Goal: Information Seeking & Learning: Learn about a topic

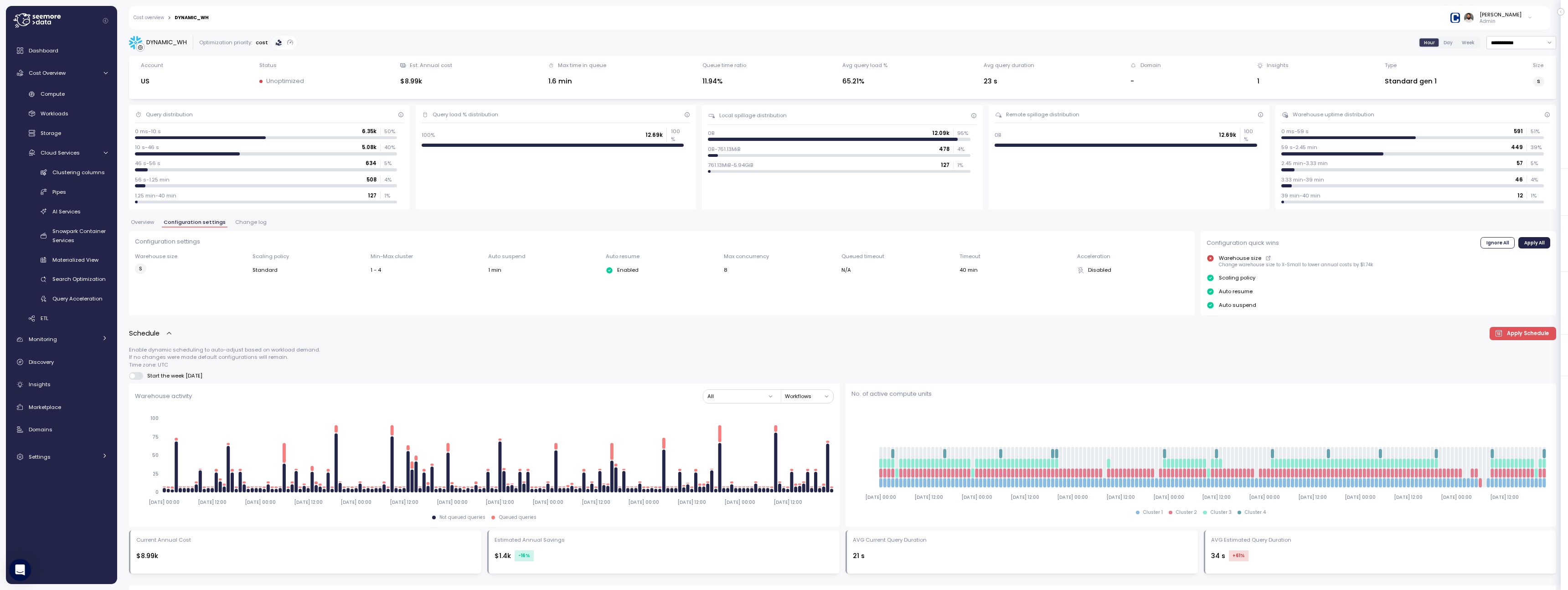
click at [146, 222] on span "Overview" at bounding box center [142, 222] width 23 height 5
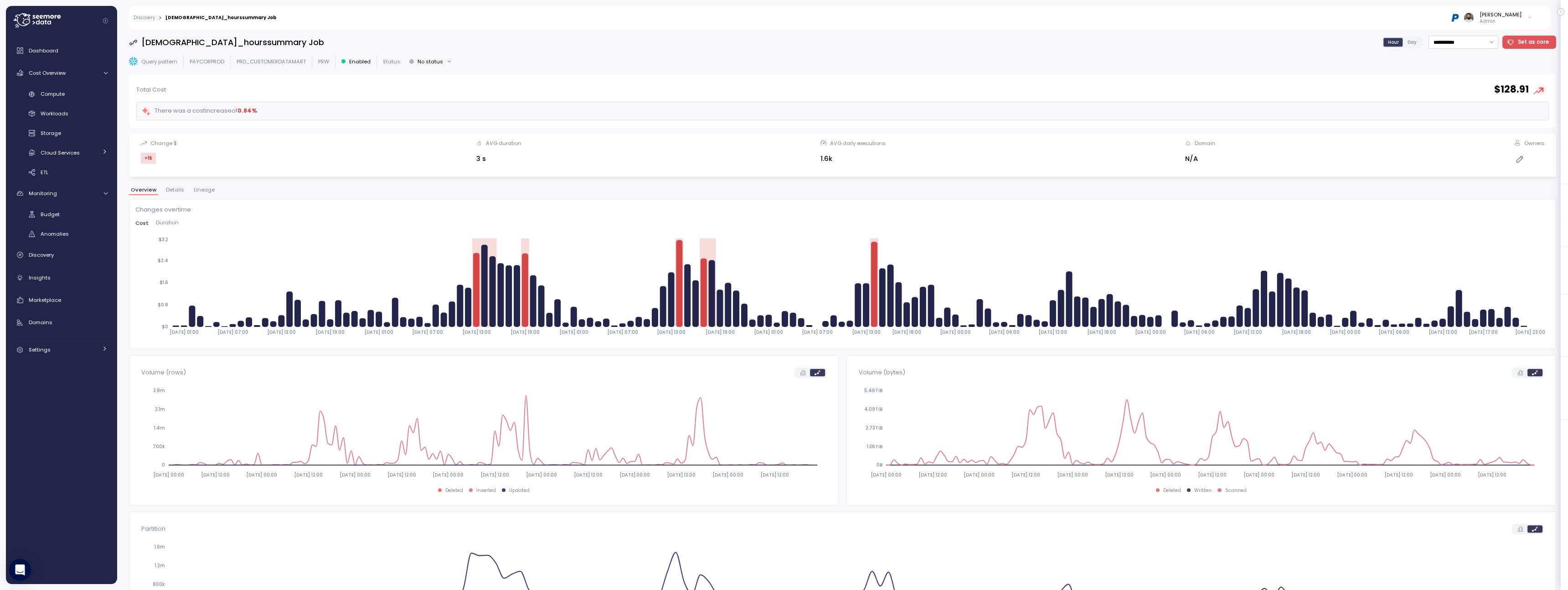
click at [200, 194] on button "Lineage" at bounding box center [204, 191] width 25 height 7
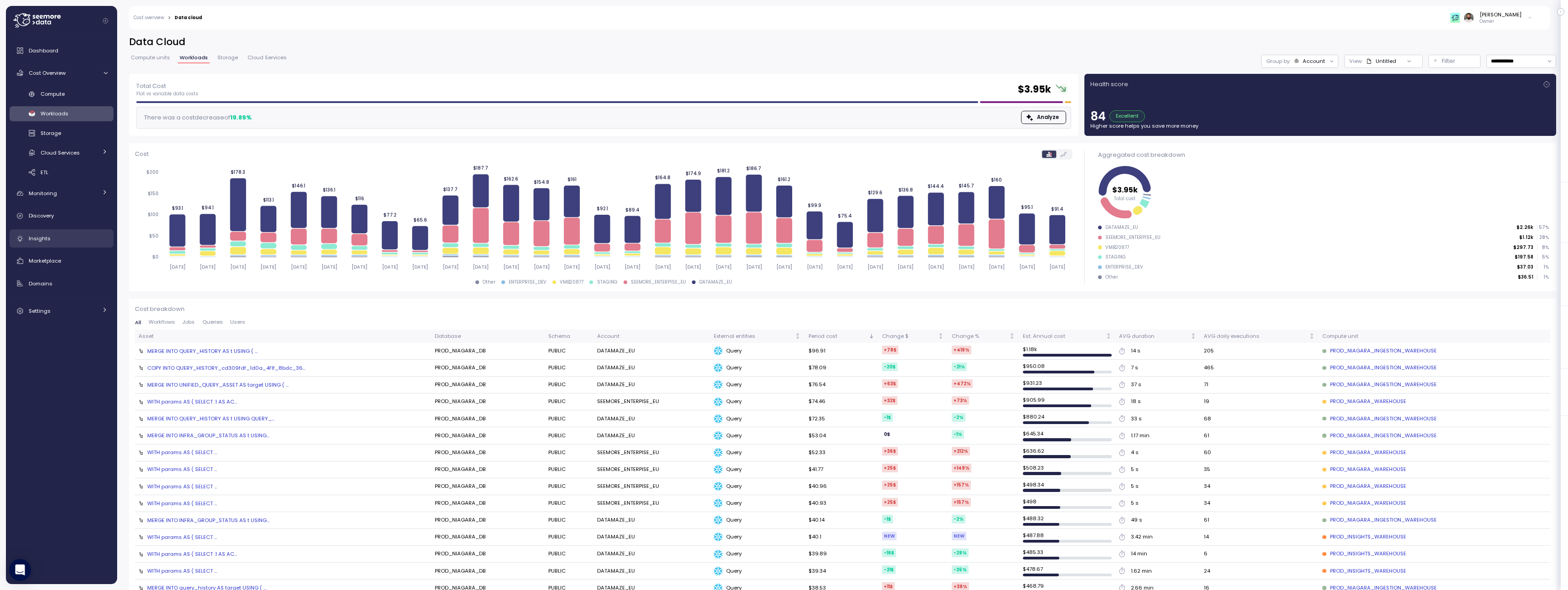
click at [72, 245] on link "Insights" at bounding box center [60, 238] width 103 height 18
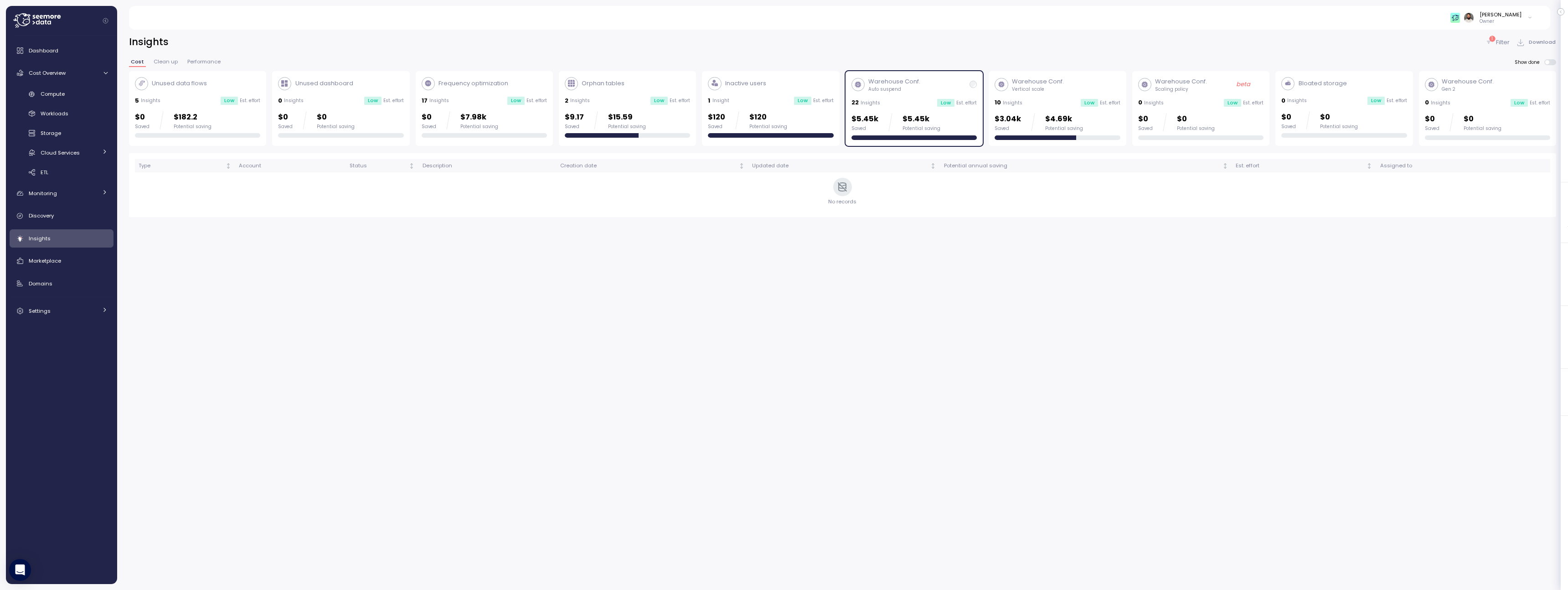
click at [925, 134] on div "$5.45k Saved $5.45k Potential saving" at bounding box center [914, 126] width 125 height 27
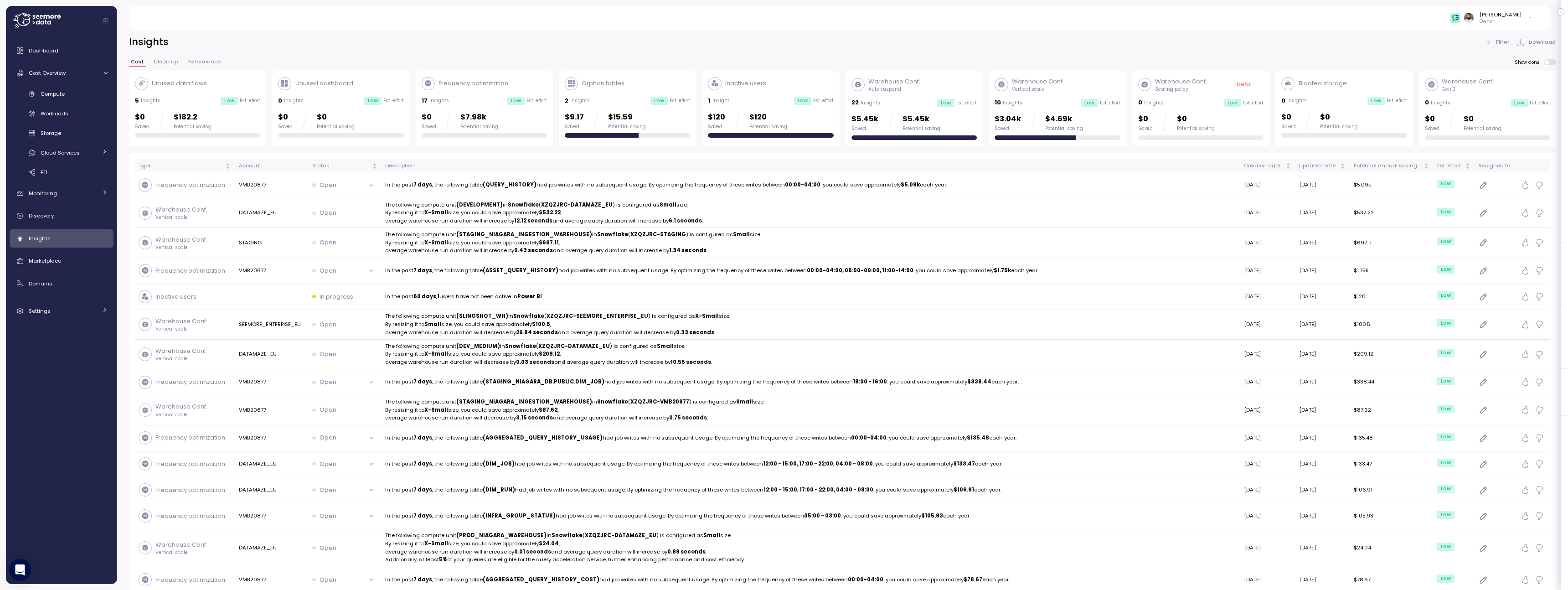
click at [948, 120] on div "$5.45k Saved $5.45k Potential saving" at bounding box center [914, 122] width 125 height 18
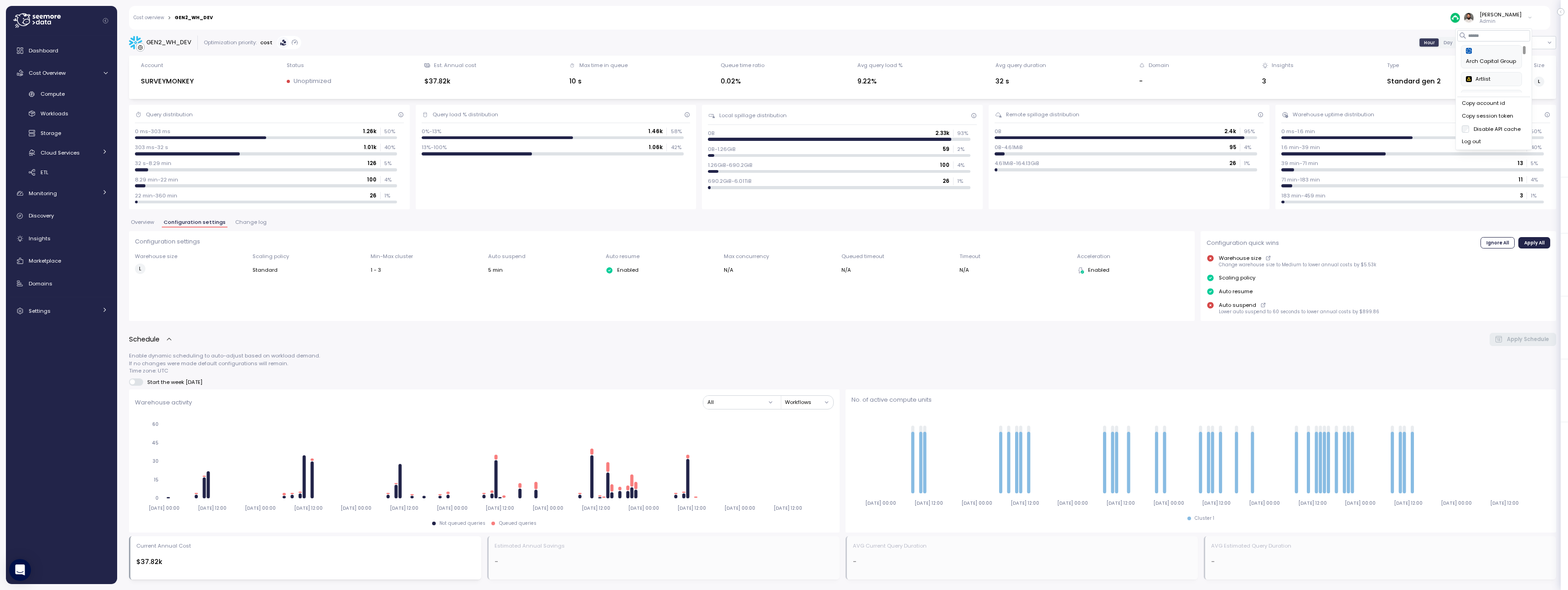
click at [610, 182] on div "Query load % distribution 0%-13% 1.46k 58 % 13%-100% 1.06k 42 %" at bounding box center [556, 157] width 281 height 104
click at [85, 98] on div "Compute" at bounding box center [73, 94] width 67 height 9
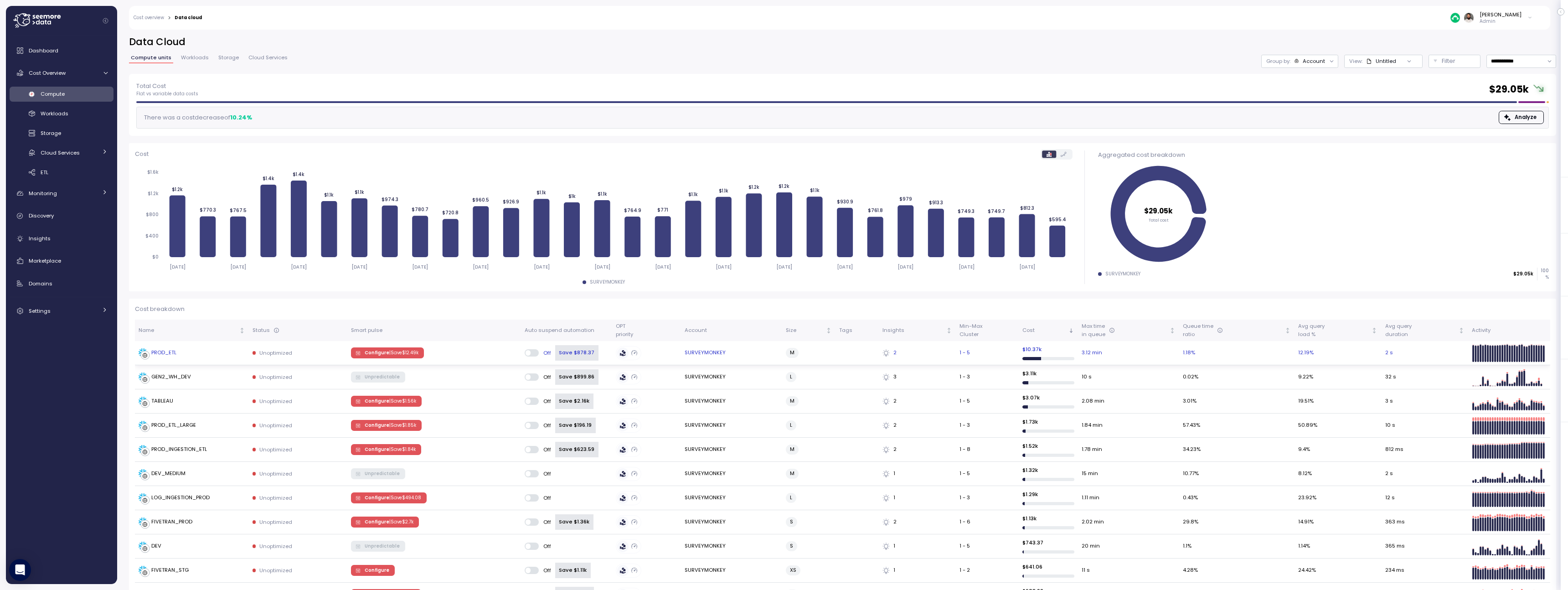
click at [212, 356] on div "PROD_ETL" at bounding box center [191, 353] width 106 height 9
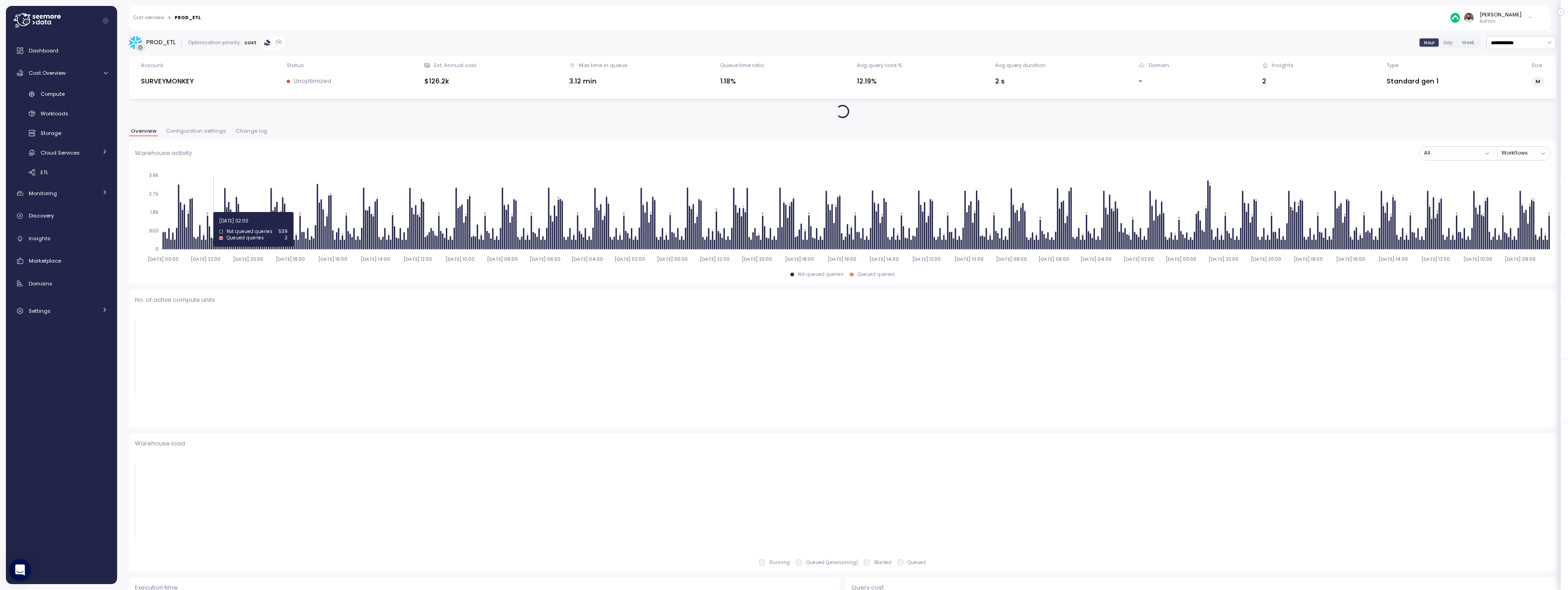
type input "*********"
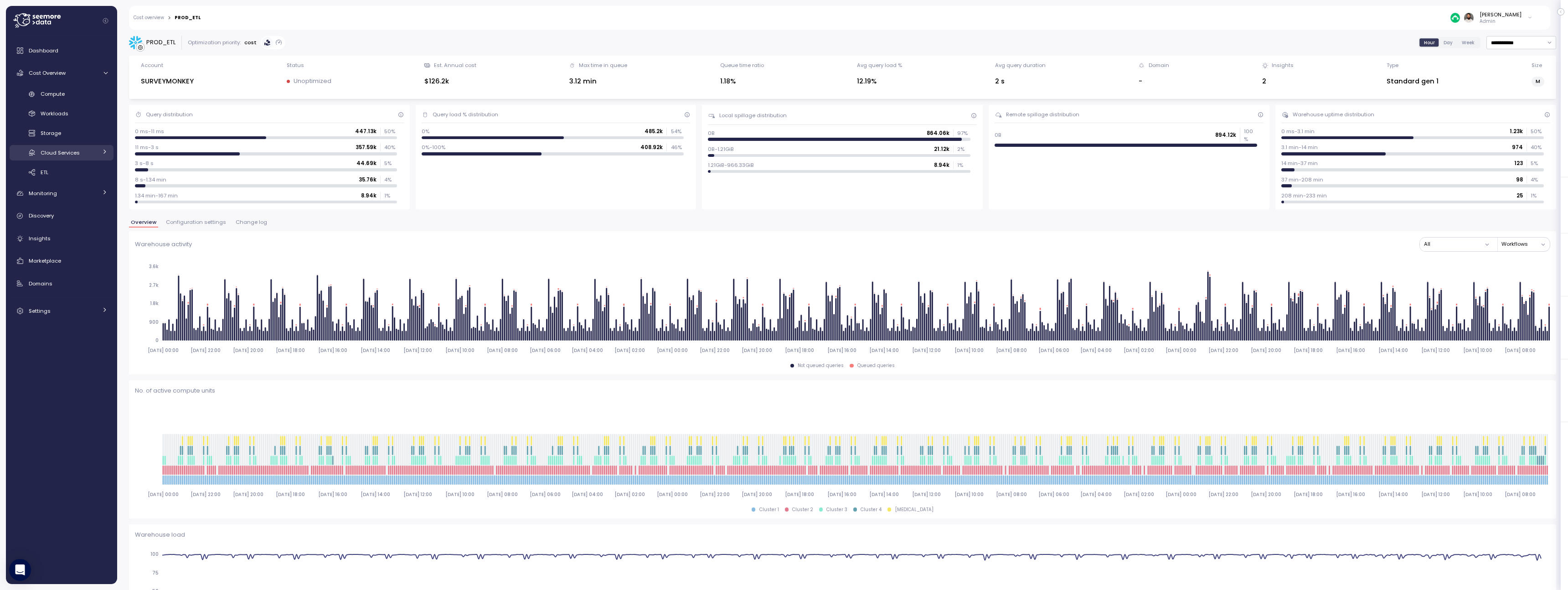
click at [74, 153] on span "Cloud Services" at bounding box center [60, 153] width 39 height 7
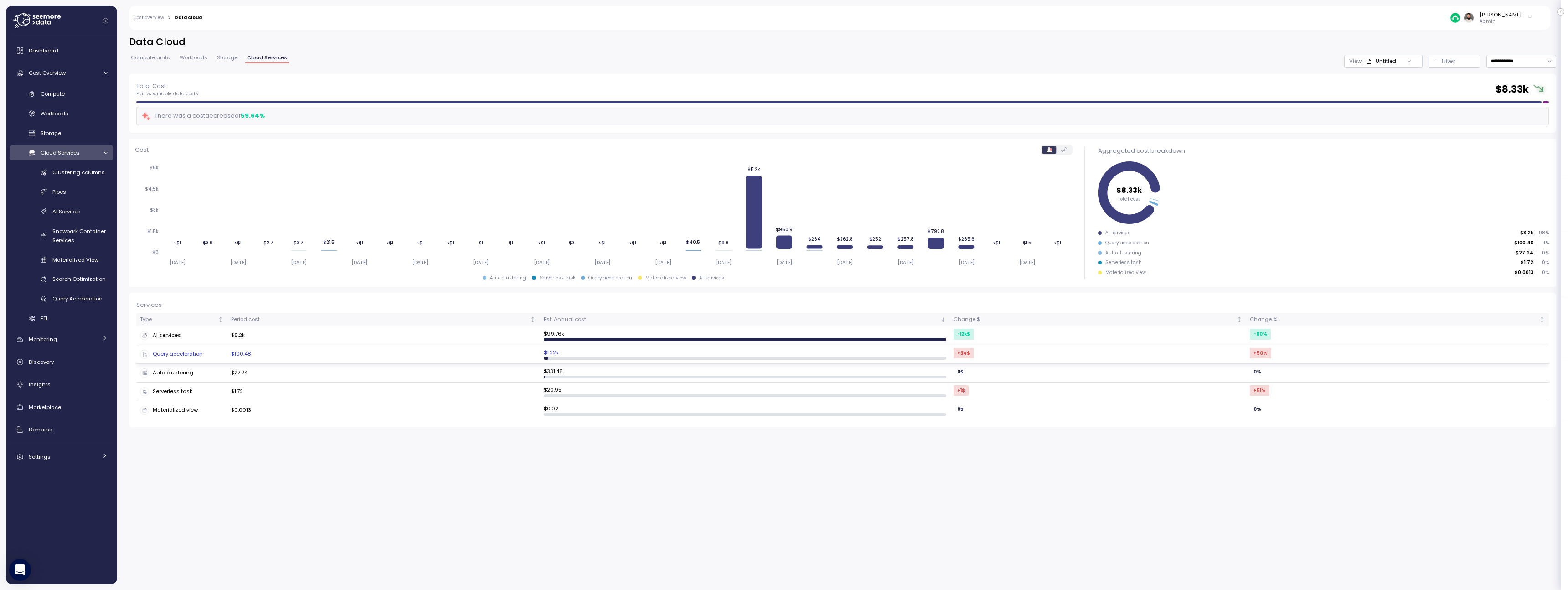
click at [377, 357] on td "$100.48" at bounding box center [383, 355] width 312 height 18
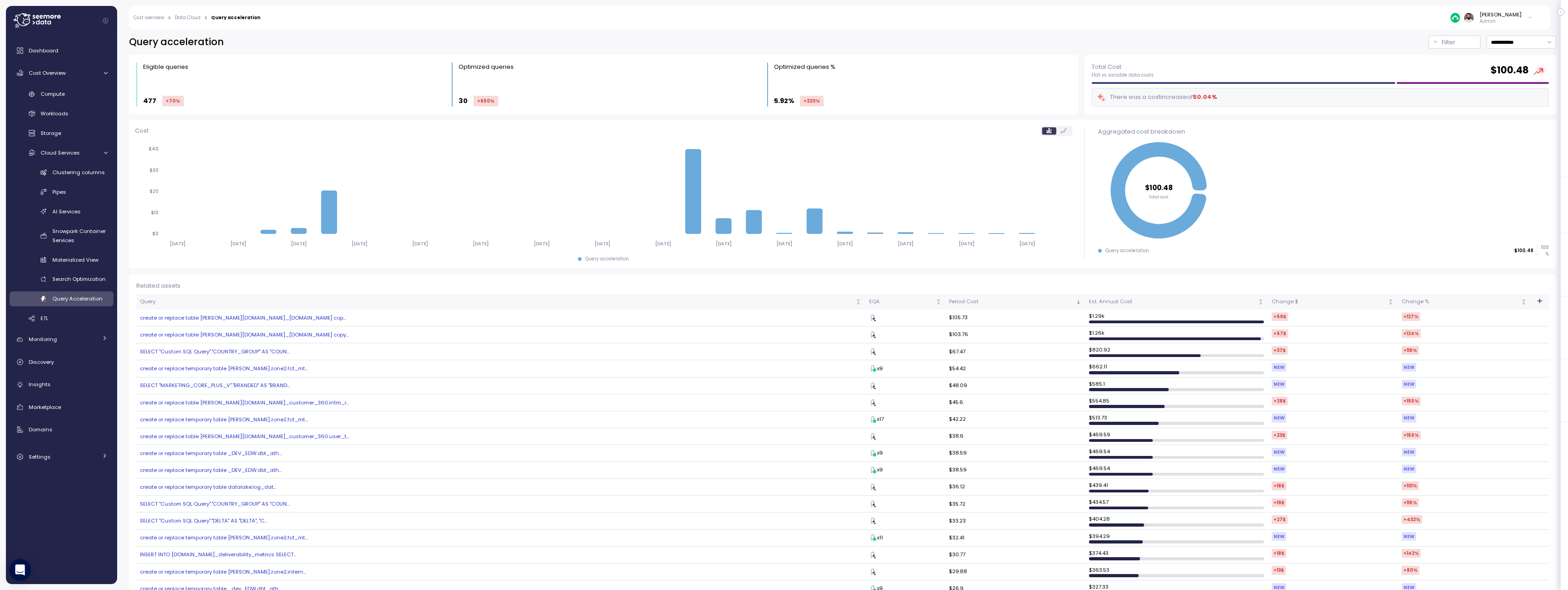
click at [1511, 46] on input "**********" at bounding box center [1521, 42] width 70 height 13
click at [1508, 87] on span "Last 7 days" at bounding box center [1506, 85] width 29 height 8
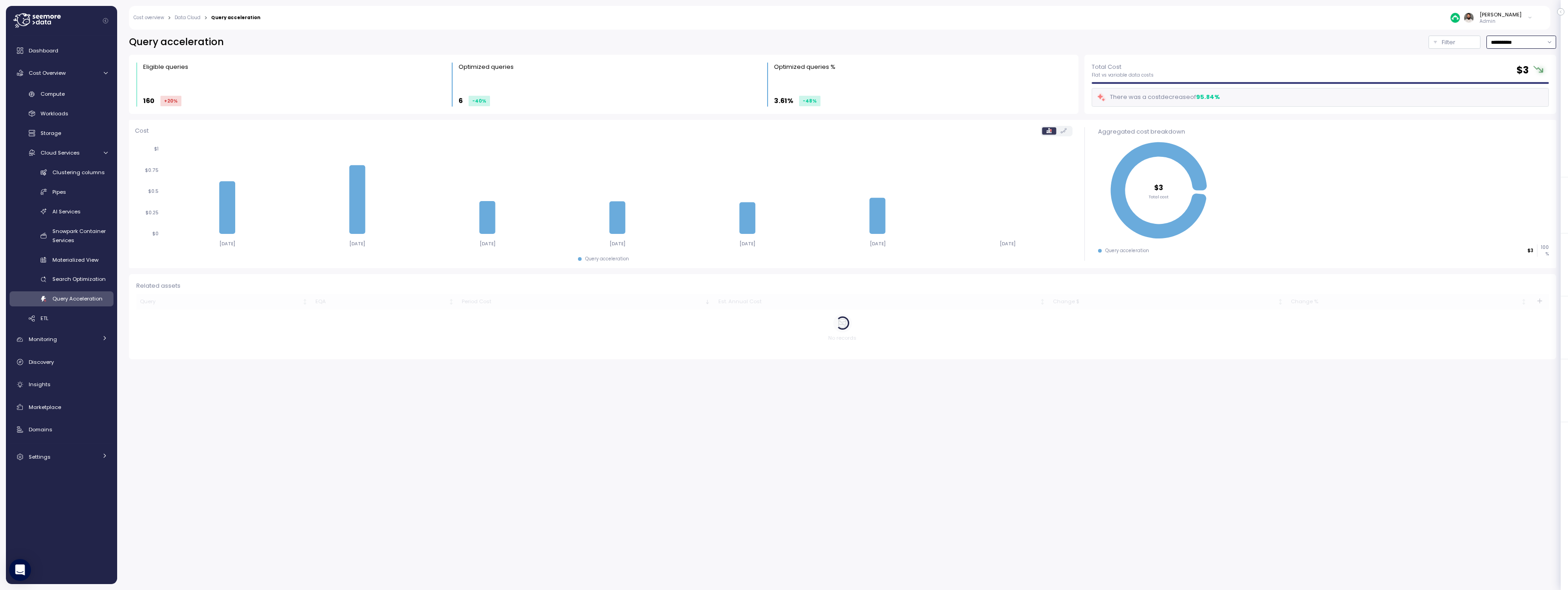
click at [1514, 42] on input "**********" at bounding box center [1521, 42] width 70 height 13
click at [1508, 71] on span "Last 3 days" at bounding box center [1506, 73] width 30 height 8
type input "**********"
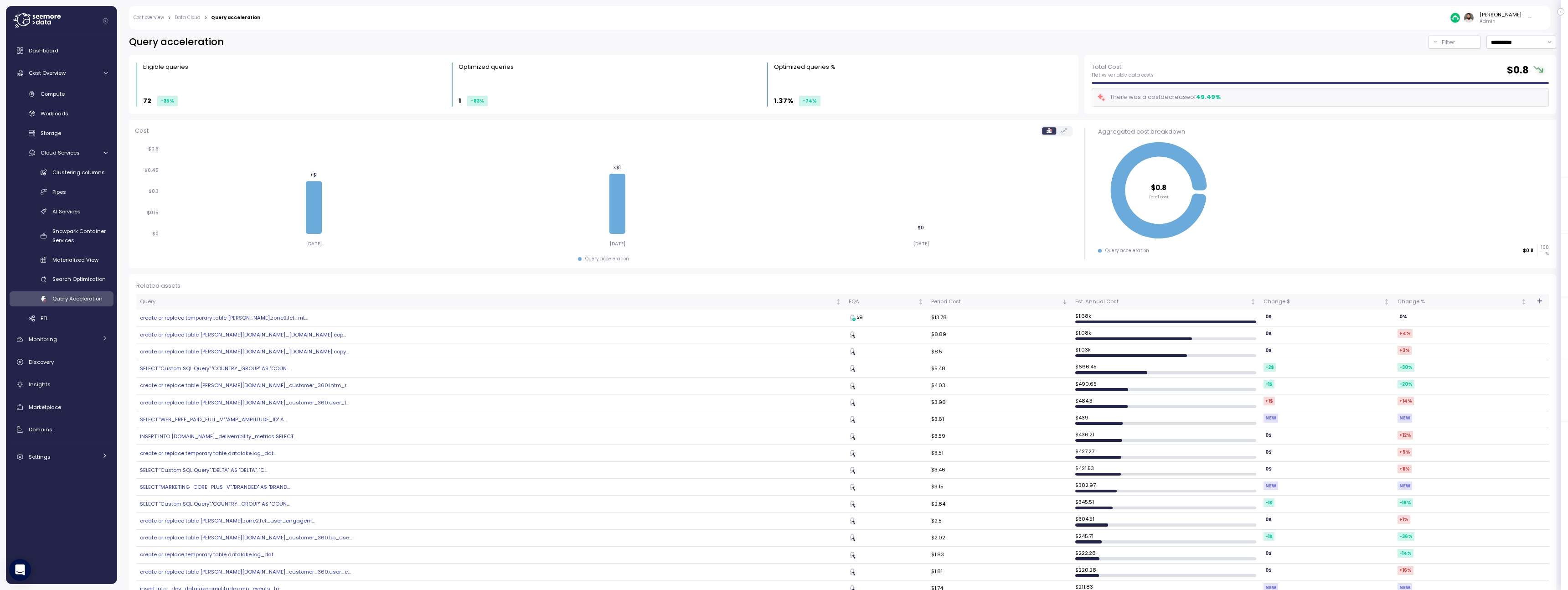
click at [258, 321] on div "create or replace temporary table [PERSON_NAME].zone2.fct_mt..." at bounding box center [491, 318] width 702 height 7
click at [76, 98] on div "Compute" at bounding box center [73, 94] width 67 height 9
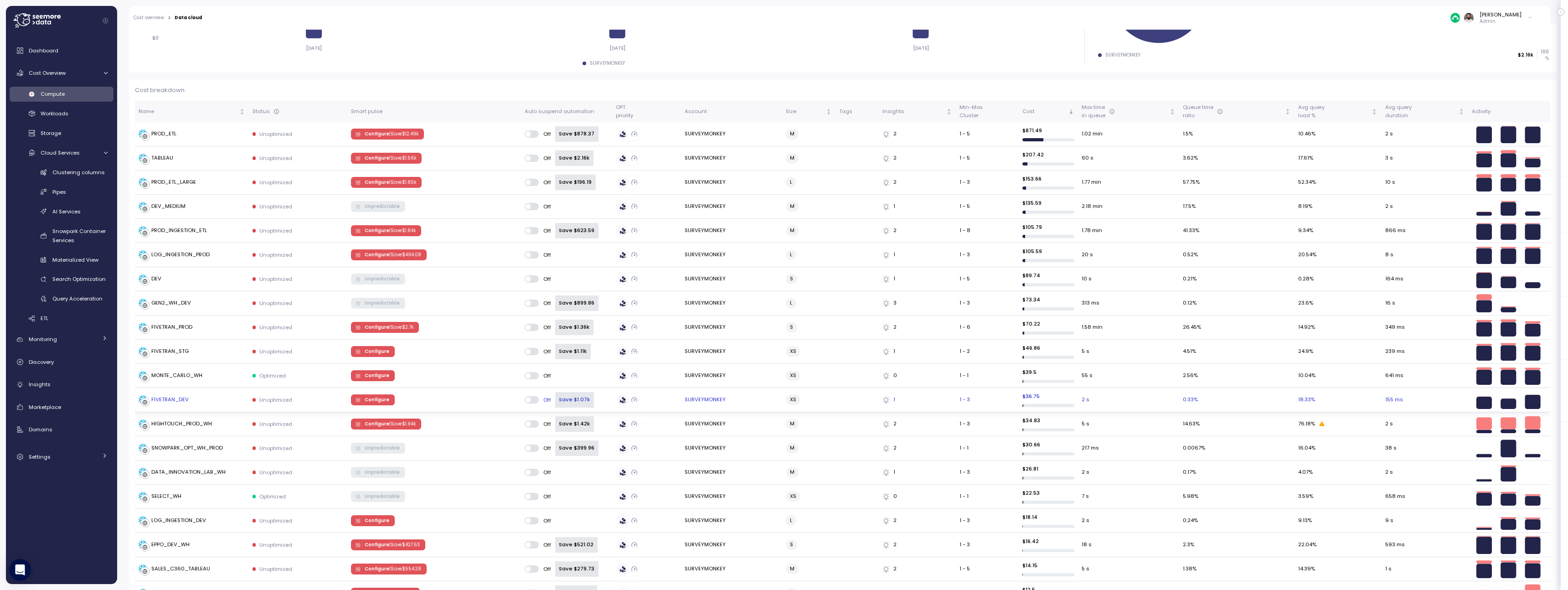
scroll to position [218, 0]
click at [207, 186] on div "PROD_ETL_LARGE" at bounding box center [191, 183] width 106 height 9
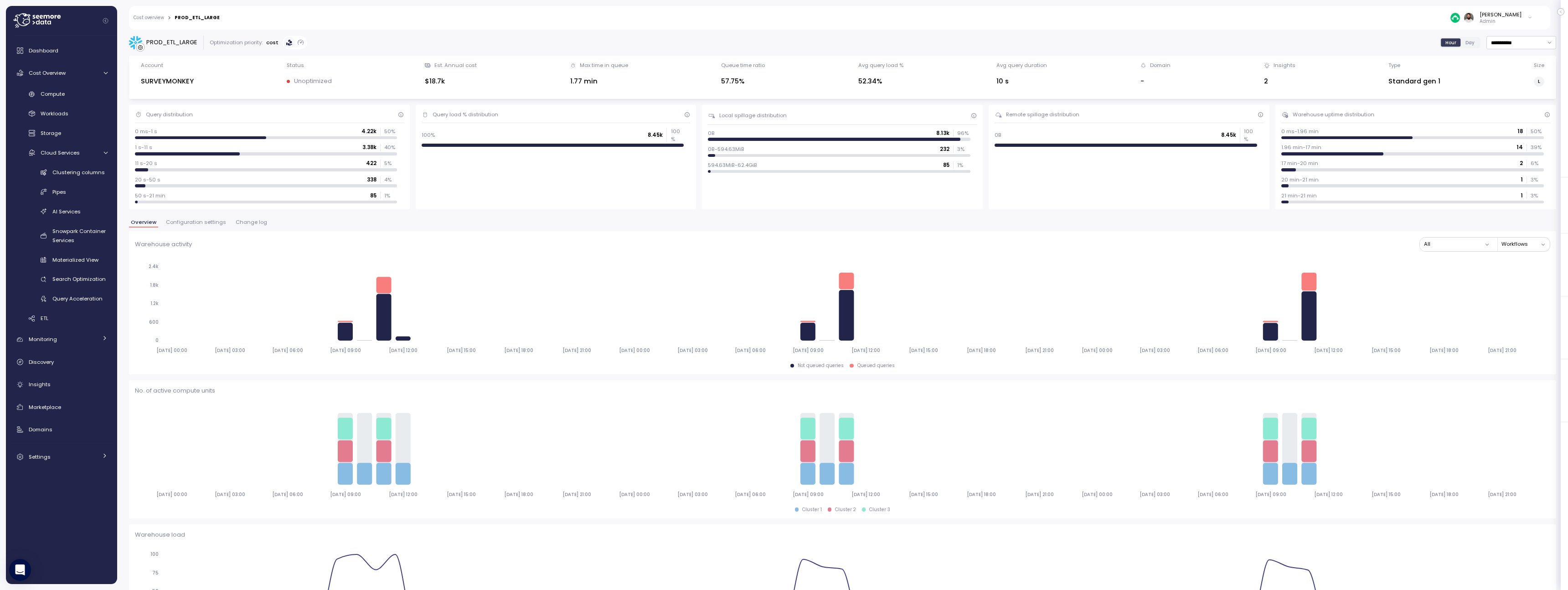
click at [201, 222] on span "Configuration settings" at bounding box center [196, 222] width 60 height 5
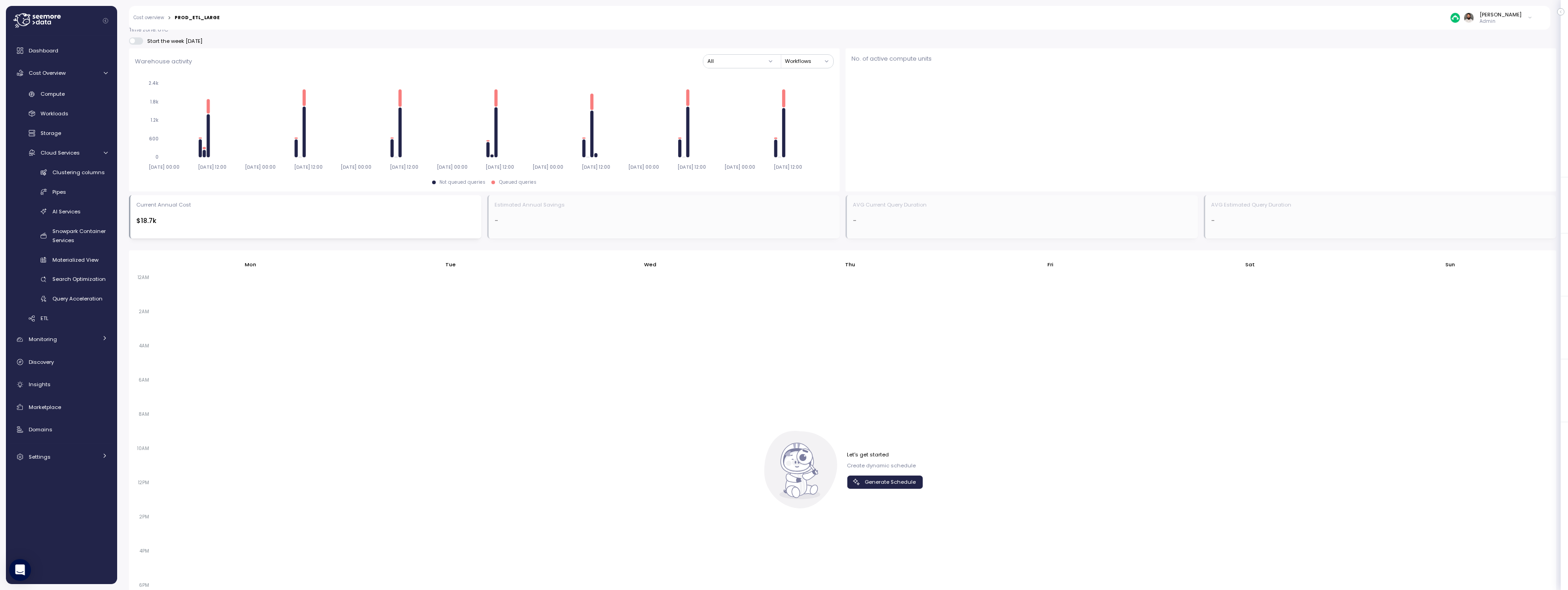
scroll to position [446, 0]
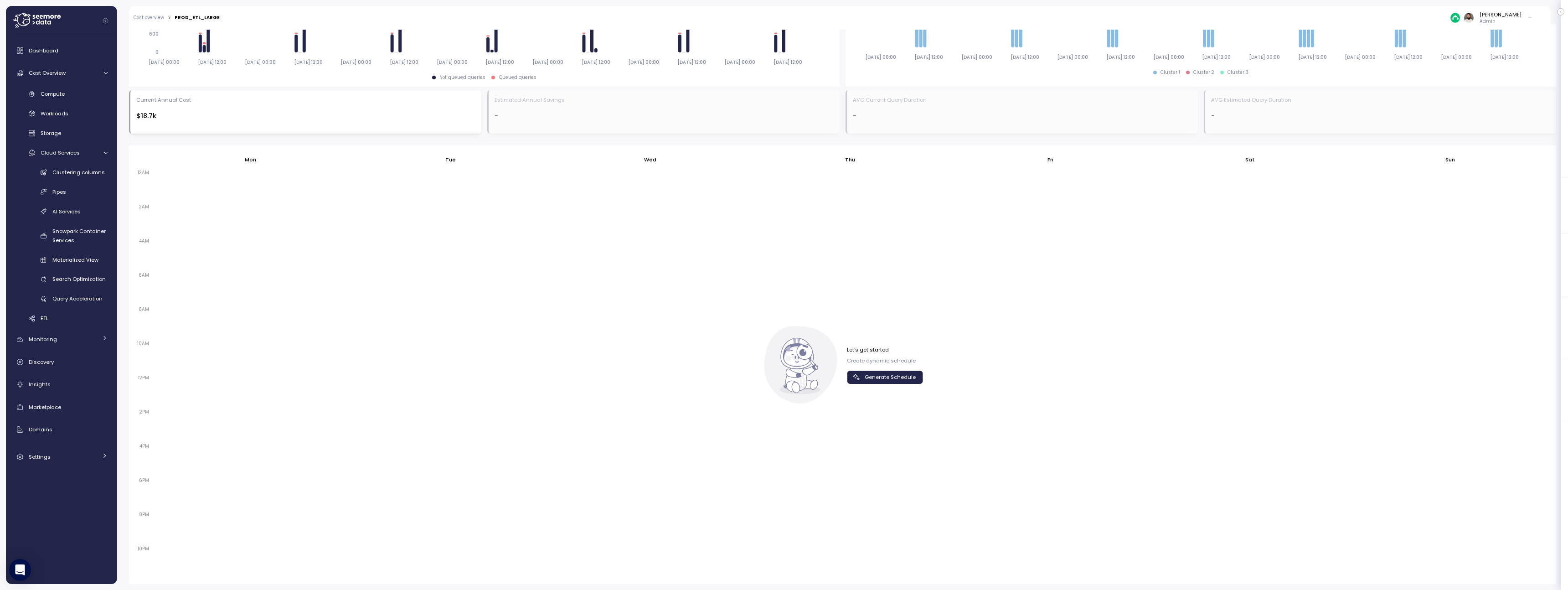
click at [880, 382] on span "Generate Schedule" at bounding box center [890, 377] width 51 height 12
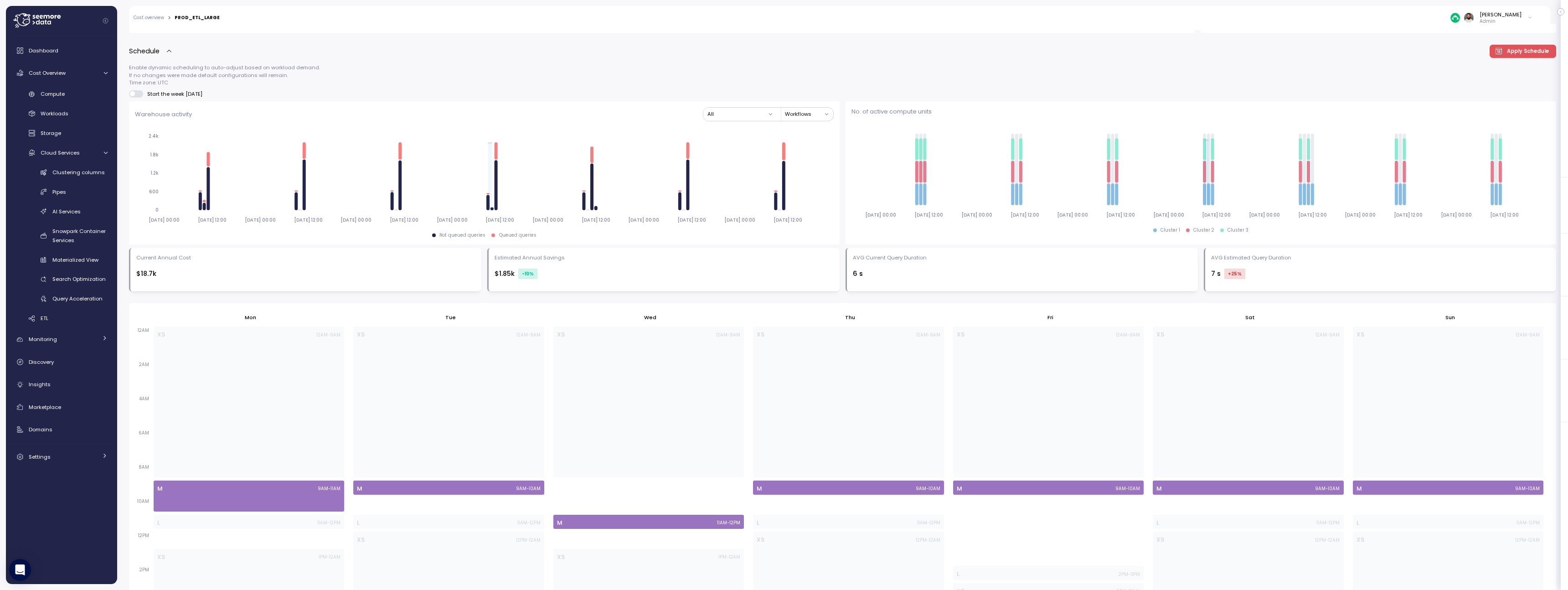
scroll to position [288, 0]
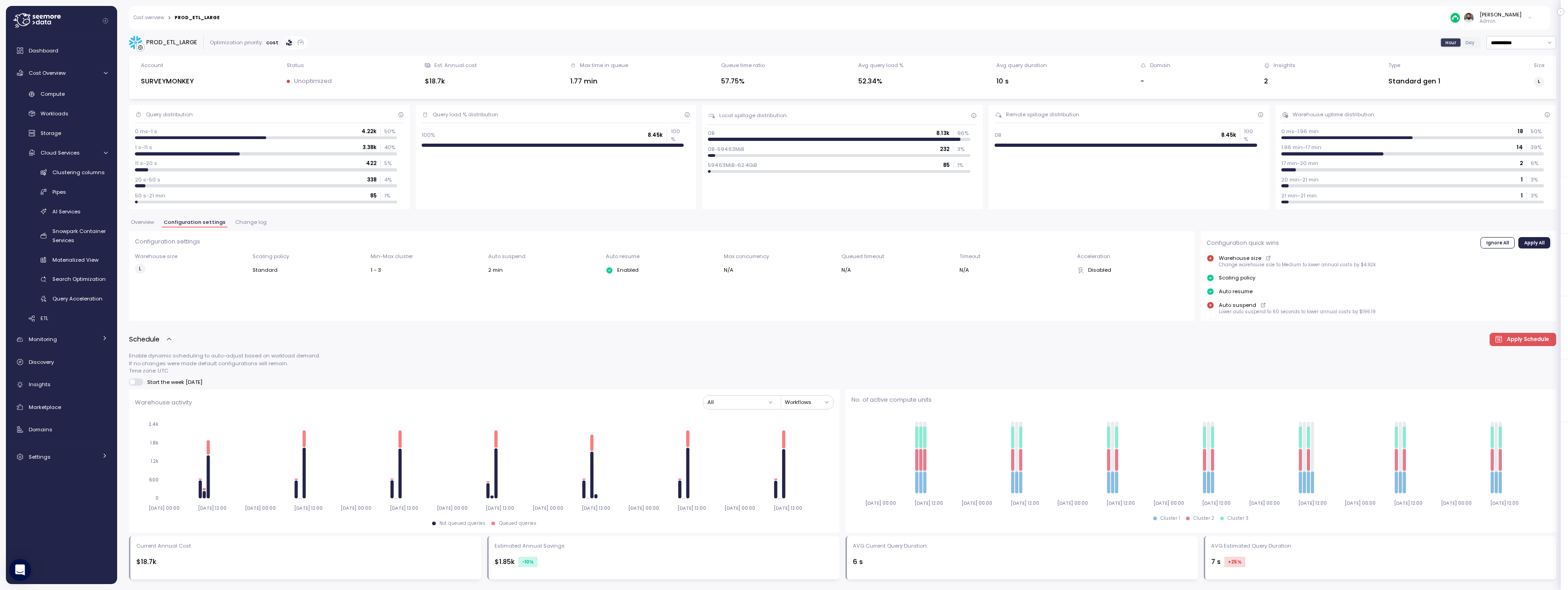
scroll to position [288, 0]
